Goal: Information Seeking & Learning: Learn about a topic

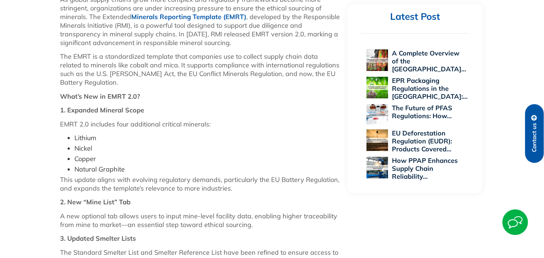
scroll to position [396, 0]
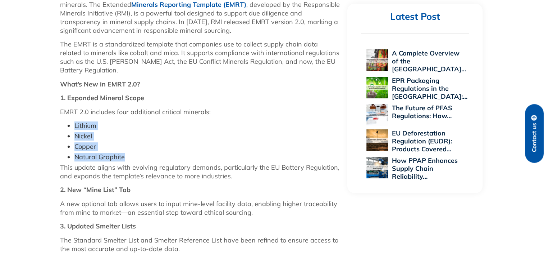
drag, startPoint x: 74, startPoint y: 124, endPoint x: 131, endPoint y: 156, distance: 65.2
click at [131, 156] on ul "Lithium Nickel Copper Natural Graphite" at bounding box center [200, 141] width 281 height 40
click at [131, 155] on li "Natural Graphite" at bounding box center [207, 157] width 266 height 9
click at [119, 145] on li "Copper" at bounding box center [207, 146] width 266 height 9
click at [117, 148] on li "Copper" at bounding box center [207, 146] width 266 height 9
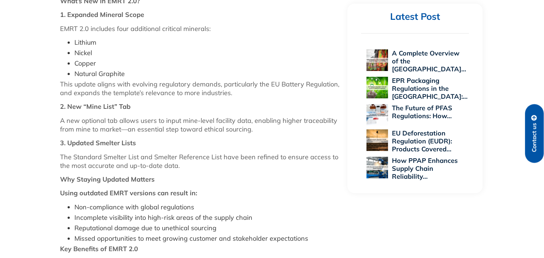
scroll to position [432, 0]
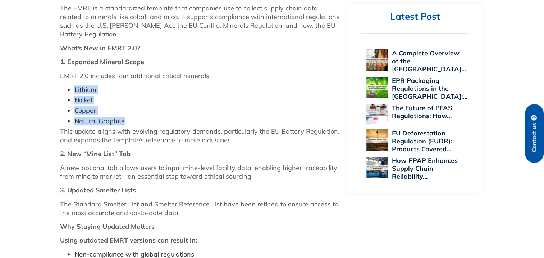
drag, startPoint x: 74, startPoint y: 88, endPoint x: 128, endPoint y: 124, distance: 65.2
click at [128, 124] on ul "Lithium Nickel Copper Natural Graphite" at bounding box center [200, 105] width 281 height 40
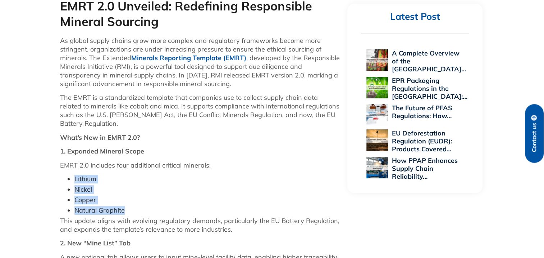
scroll to position [360, 0]
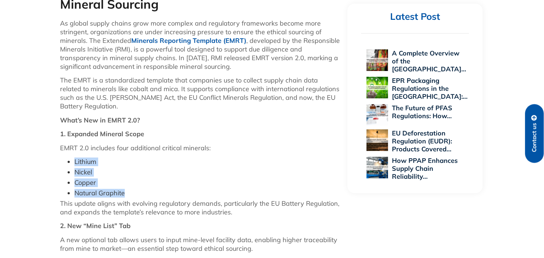
click at [83, 162] on li "Lithium" at bounding box center [207, 161] width 266 height 9
click at [84, 175] on li "Nickel" at bounding box center [207, 172] width 266 height 9
click at [88, 186] on ul "Lithium Nickel Copper Natural Graphite" at bounding box center [200, 177] width 281 height 40
drag, startPoint x: 88, startPoint y: 186, endPoint x: 75, endPoint y: 163, distance: 26.4
click at [75, 163] on li "Lithium" at bounding box center [207, 161] width 266 height 9
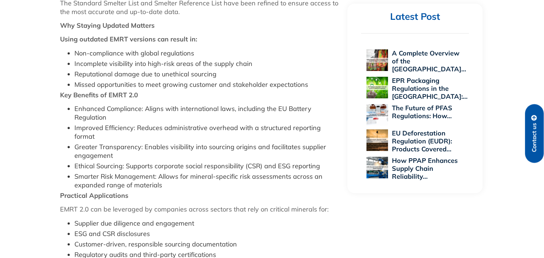
scroll to position [720, 0]
